Goal: Find specific page/section: Find specific page/section

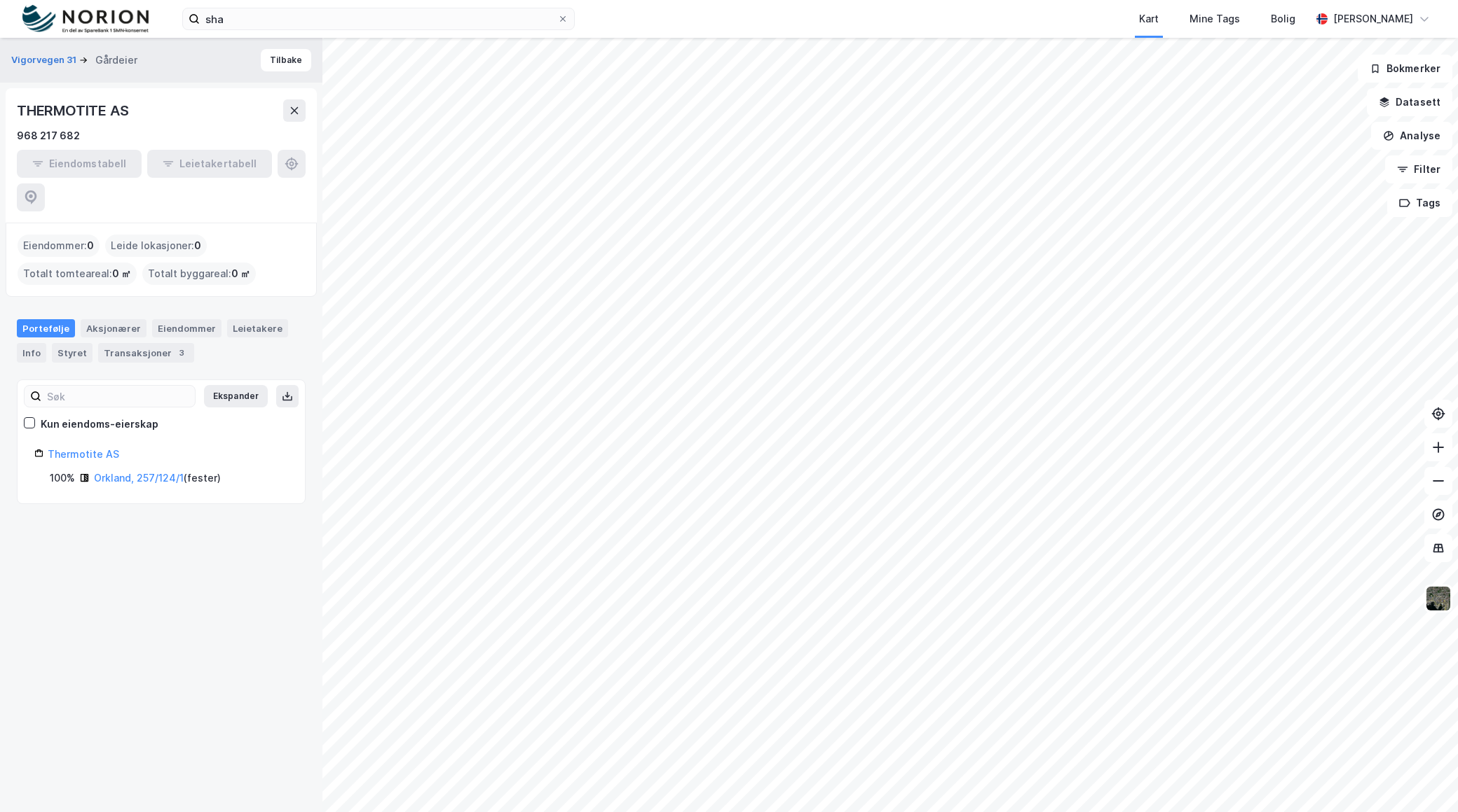
click at [331, 31] on div "sha Kart Mine Tags Bolig Mathias Aksnes" at bounding box center [729, 19] width 1458 height 38
click at [330, 24] on input "sha" at bounding box center [378, 18] width 357 height 21
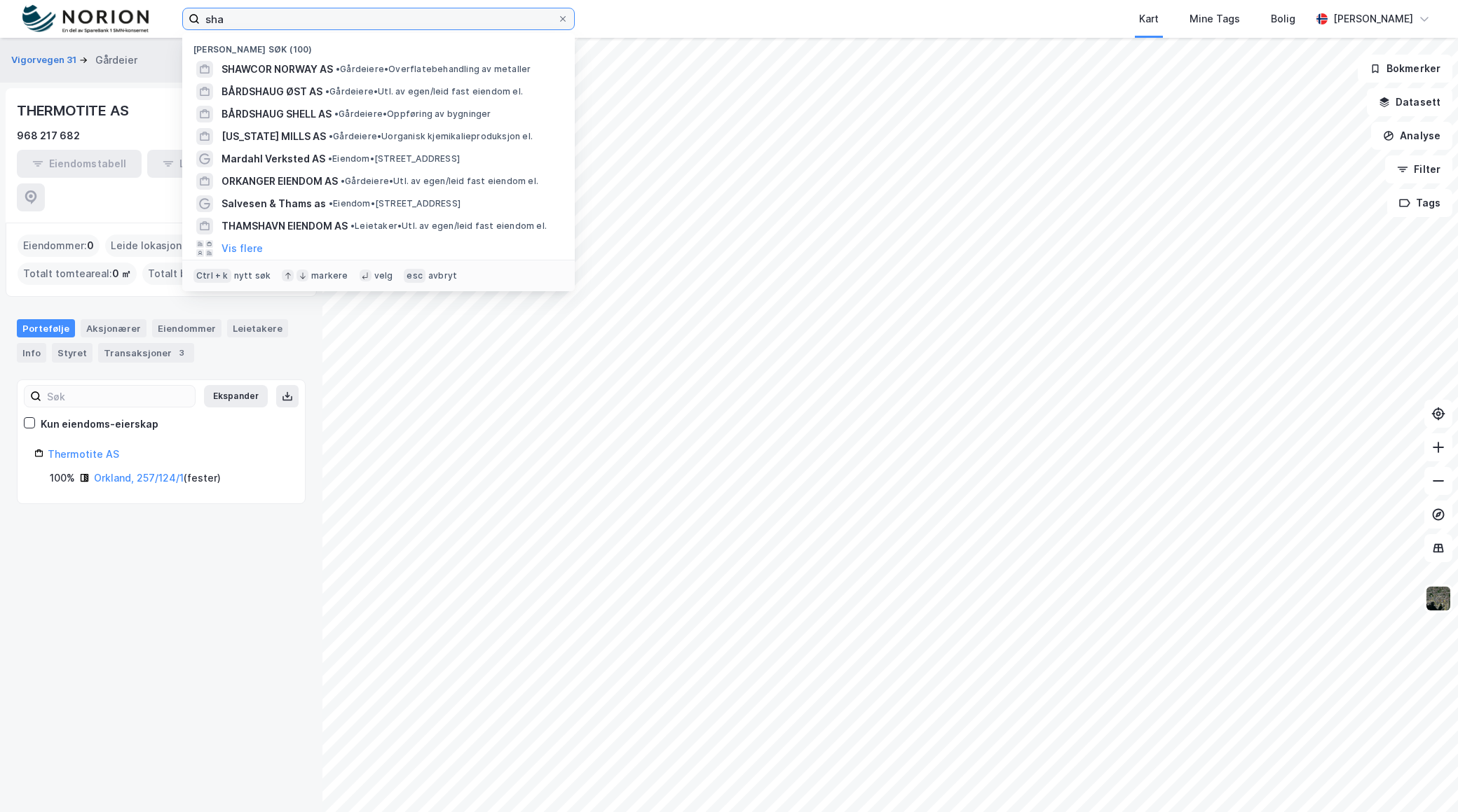
click at [330, 24] on input "sha" at bounding box center [378, 18] width 357 height 21
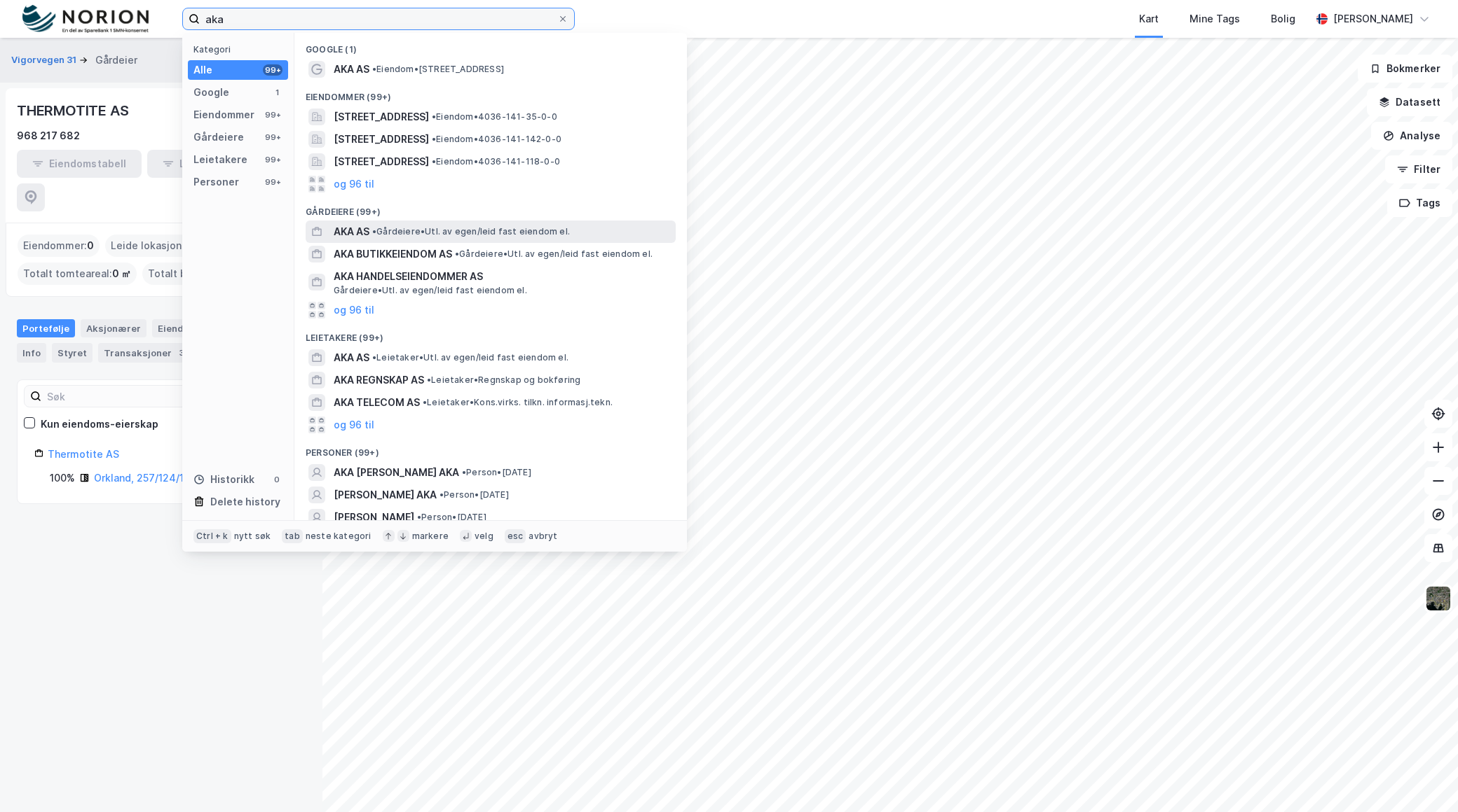
type input "aka"
click at [449, 221] on div "AKA AS • Gårdeiere • Utl. av egen/leid fast eiendom el." at bounding box center [490, 231] width 370 height 22
